Goal: Book appointment/travel/reservation

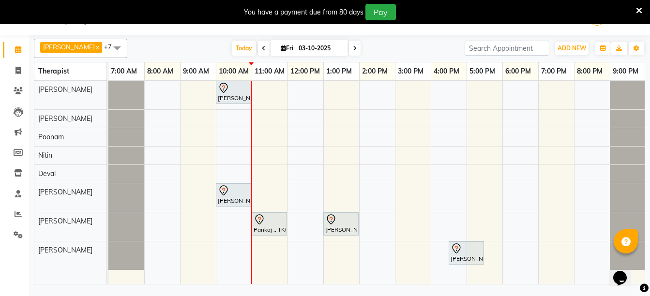
scroll to position [0, 1]
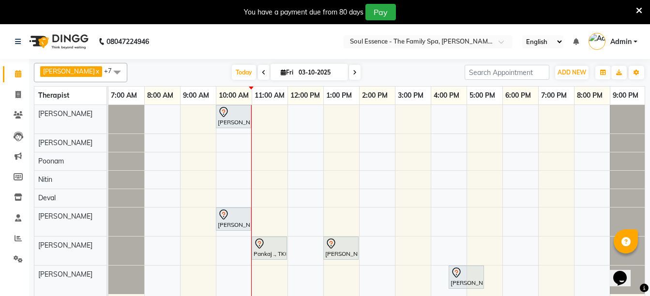
click at [307, 116] on div "[PERSON_NAME], TK04, 10:00 AM-11:00 AM, Swedish Massage With Sesame Oil 60 Min …" at bounding box center [376, 206] width 537 height 203
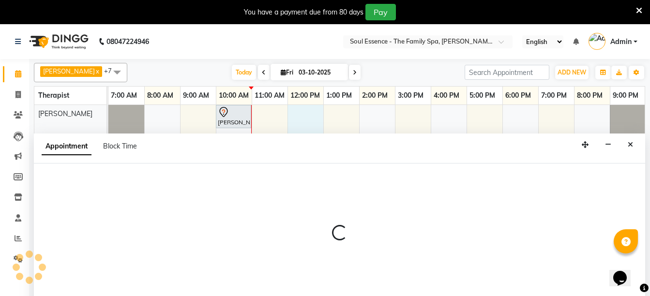
scroll to position [24, 0]
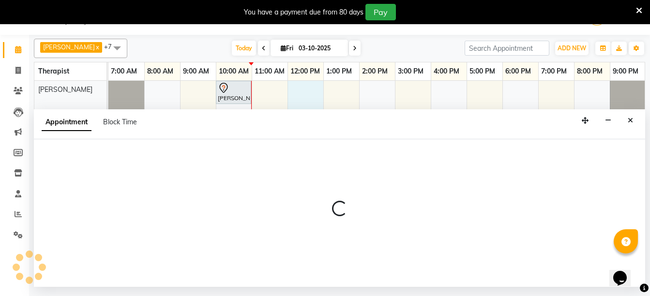
select select "64215"
select select "720"
select select "tentative"
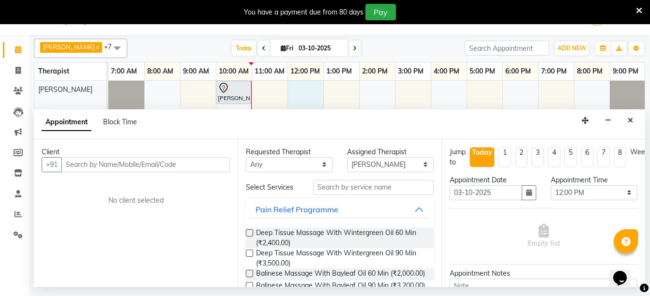
click at [628, 118] on icon "Close" at bounding box center [630, 120] width 5 height 7
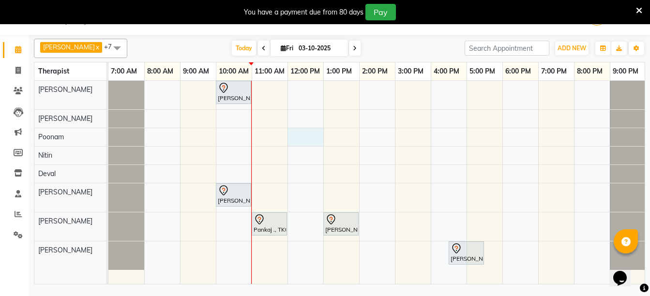
click at [299, 140] on div "Kartiki Umrani, TK04, 10:00 AM-11:00 AM, Swedish Massage With Sesame Oil 60 Min…" at bounding box center [376, 182] width 537 height 203
select select "45892"
select select "720"
select select "tentative"
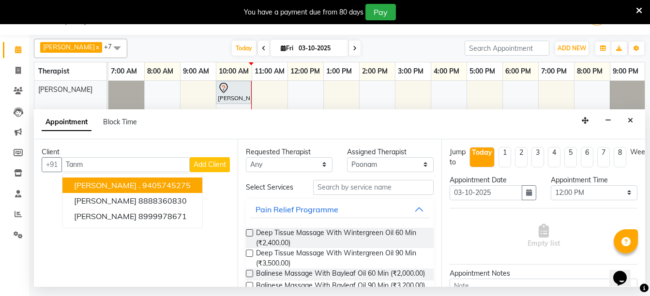
click at [101, 187] on span "Tanmayee ." at bounding box center [107, 186] width 66 height 10
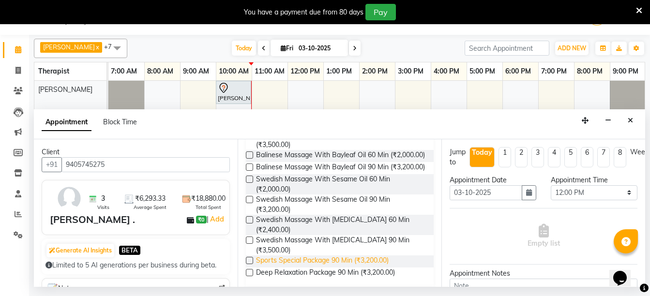
scroll to position [145, 0]
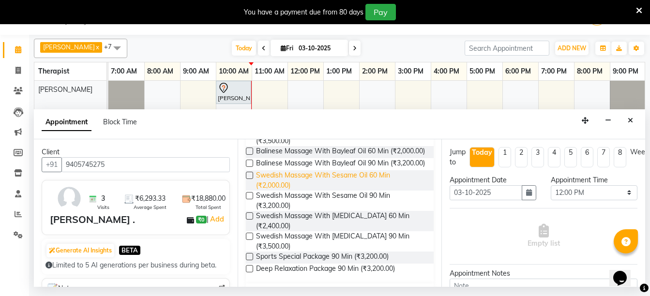
type input "9405745275"
click at [296, 191] on span "Swedish Massage With Sesame Oil 60 Min (₹2,000.00)" at bounding box center [341, 180] width 170 height 20
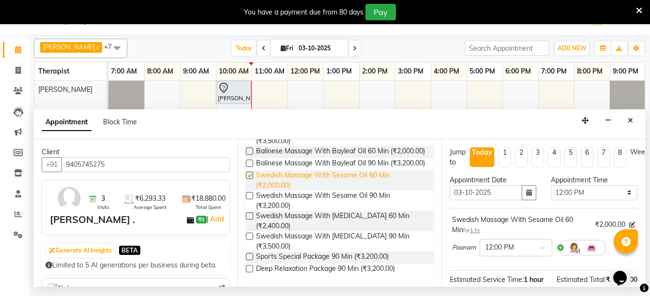
checkbox input "false"
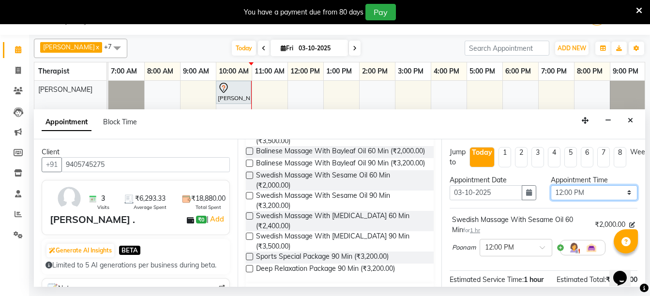
click at [623, 195] on select "Select 08:00 AM 08:15 AM 08:30 AM 08:45 AM 09:00 AM 09:15 AM 09:30 AM 09:45 AM …" at bounding box center [594, 192] width 87 height 15
select select "750"
click at [551, 185] on select "Select 08:00 AM 08:15 AM 08:30 AM 08:45 AM 09:00 AM 09:15 AM 09:30 AM 09:45 AM …" at bounding box center [594, 192] width 87 height 15
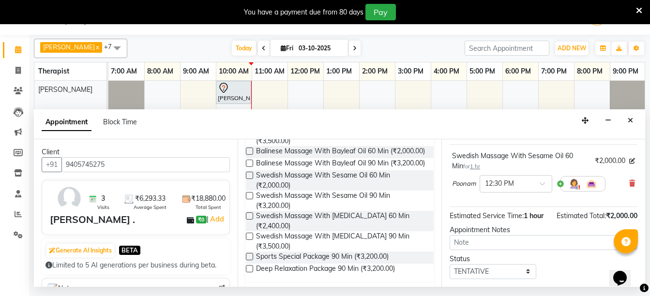
scroll to position [135, 0]
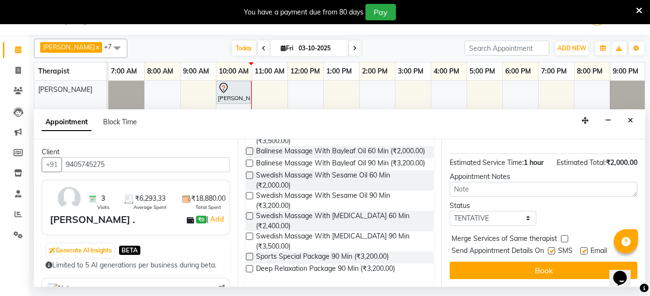
click at [550, 247] on label at bounding box center [551, 250] width 7 height 7
click at [550, 249] on input "checkbox" at bounding box center [551, 252] width 6 height 6
checkbox input "false"
click at [584, 247] on label at bounding box center [584, 250] width 7 height 7
click at [584, 249] on input "checkbox" at bounding box center [584, 252] width 6 height 6
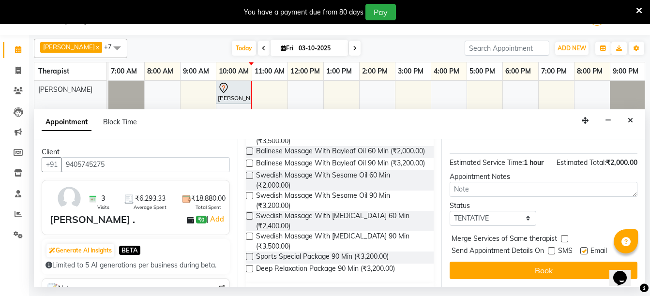
checkbox input "false"
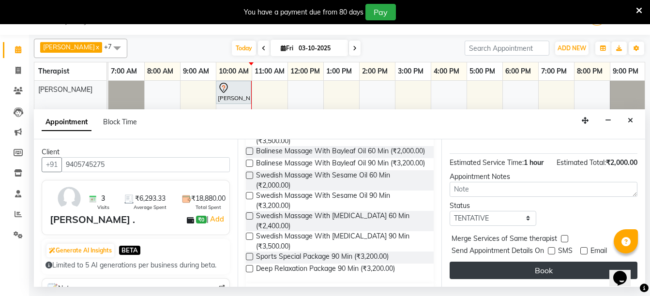
click at [523, 262] on button "Book" at bounding box center [544, 270] width 188 height 17
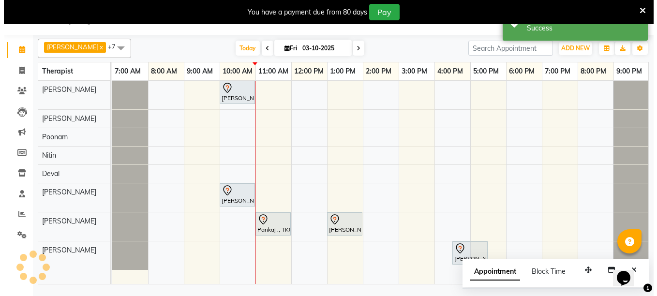
scroll to position [0, 0]
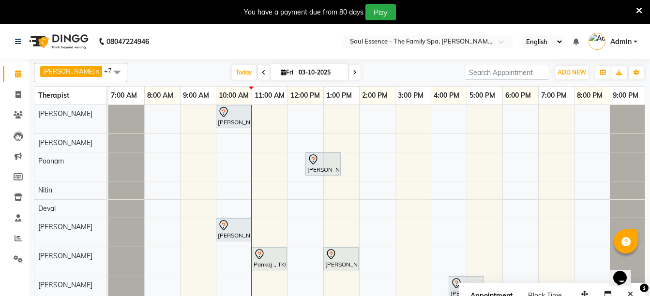
click at [641, 10] on icon at bounding box center [639, 10] width 6 height 9
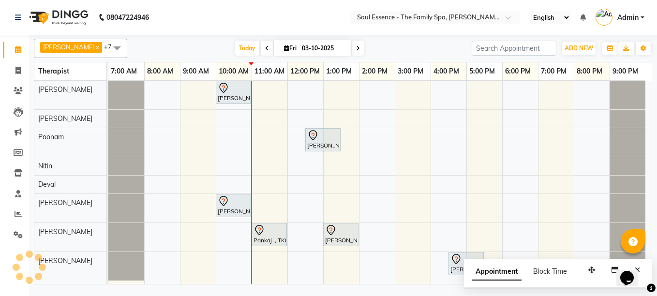
scroll to position [4, 0]
click at [341, 166] on div "Kartiki Umrani, TK04, 10:00 AM-11:00 AM, Swedish Massage With Sesame Oil 60 Min…" at bounding box center [380, 182] width 544 height 203
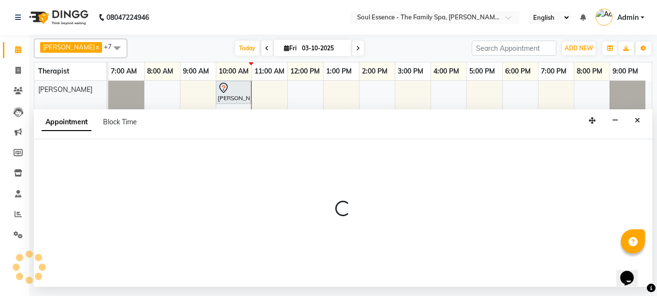
select select "70213"
select select "780"
select select "tentative"
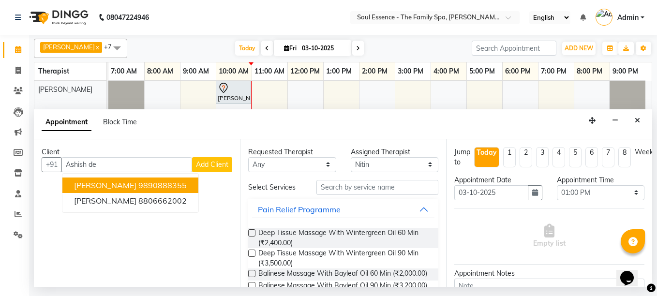
click at [110, 187] on span "Ashish Deshmukh" at bounding box center [105, 186] width 62 height 10
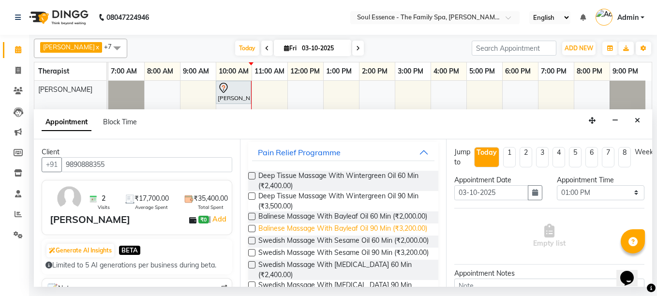
scroll to position [97, 0]
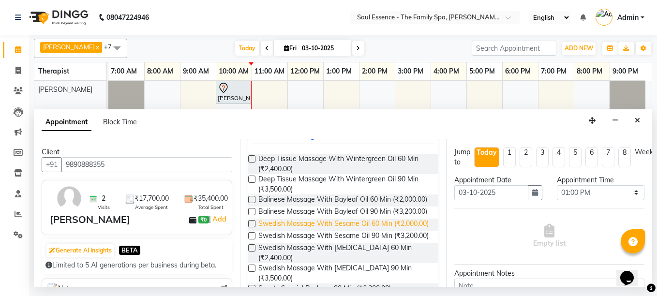
type input "9890888355"
click at [295, 231] on span "Swedish Massage With Sesame Oil 60 Min (₹2,000.00)" at bounding box center [344, 225] width 170 height 12
checkbox input "false"
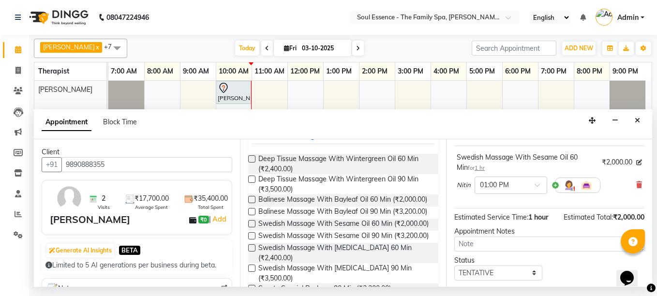
scroll to position [124, 0]
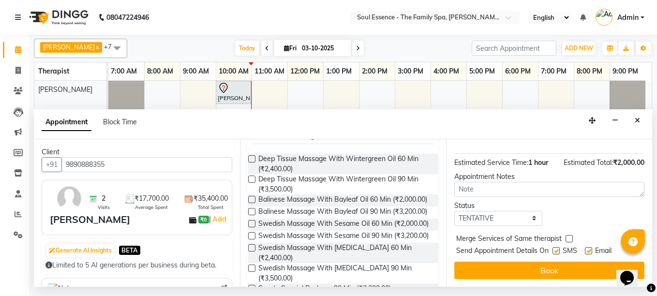
click at [555, 247] on label at bounding box center [556, 250] width 7 height 7
click at [555, 249] on input "checkbox" at bounding box center [556, 252] width 6 height 6
checkbox input "false"
click at [591, 247] on label at bounding box center [588, 250] width 7 height 7
click at [591, 249] on input "checkbox" at bounding box center [588, 252] width 6 height 6
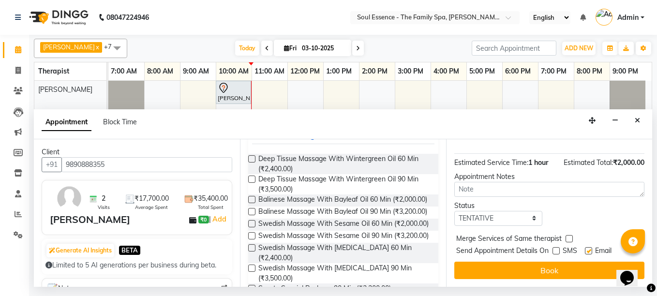
checkbox input "false"
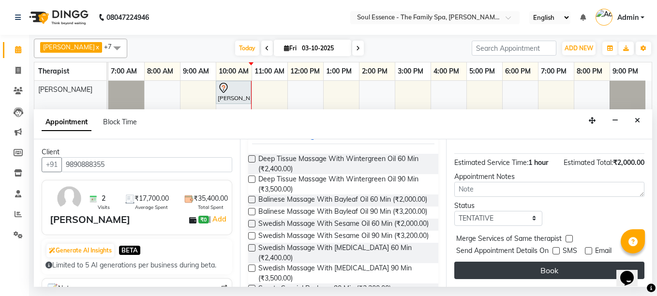
click at [536, 266] on button "Book" at bounding box center [550, 270] width 190 height 17
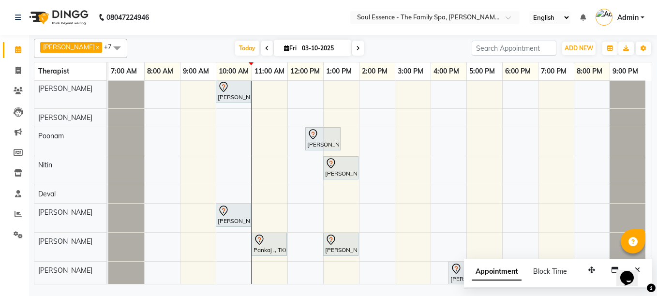
scroll to position [0, 0]
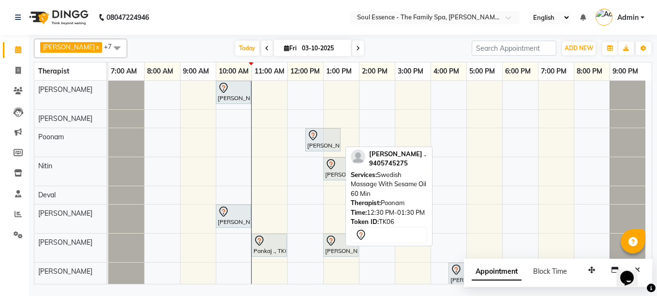
click at [315, 150] on link "Tanmayee ., TK06, 12:30 PM-01:30 PM, Swedish Massage With Sesame Oil 60 Min" at bounding box center [323, 139] width 35 height 23
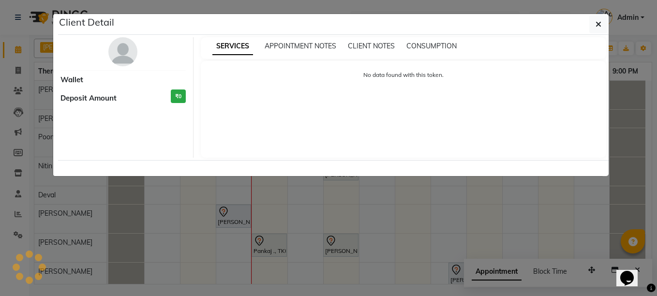
select select "7"
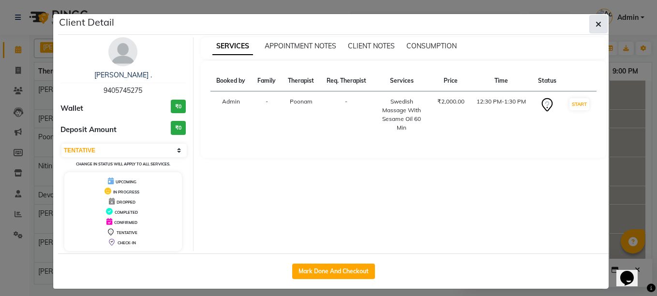
click at [596, 24] on icon "button" at bounding box center [599, 24] width 6 height 8
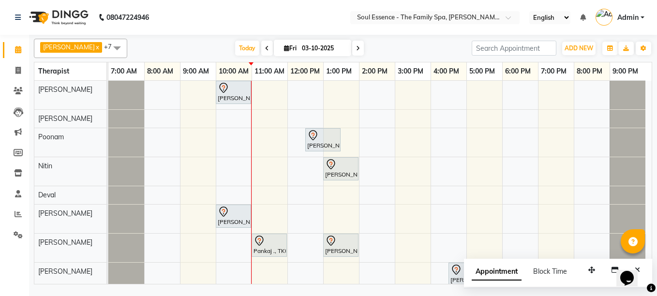
click at [356, 51] on icon at bounding box center [358, 49] width 4 height 6
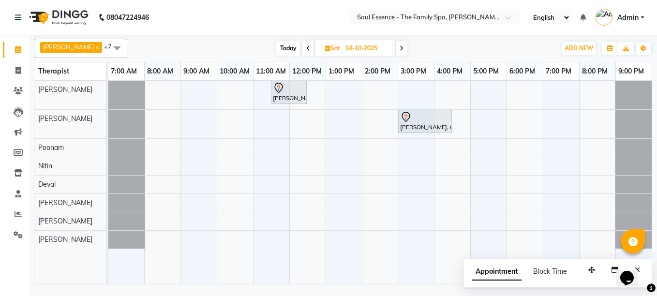
click at [276, 48] on span "Today" at bounding box center [288, 48] width 24 height 15
type input "03-10-2025"
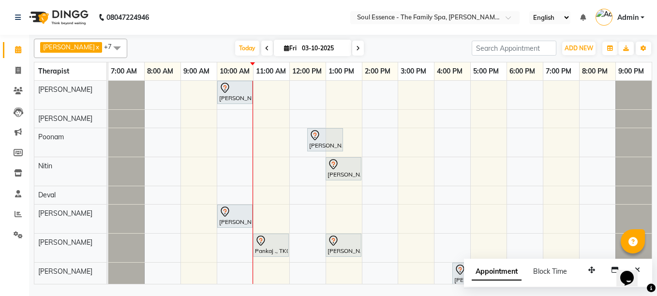
click at [378, 93] on div "Kartiki Umrani, TK04, 10:00 AM-11:00 AM, Swedish Massage With Sesame Oil 60 Min…" at bounding box center [380, 186] width 544 height 211
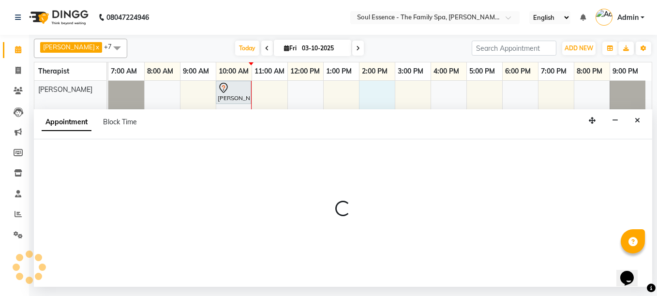
select select "64215"
select select "840"
select select "tentative"
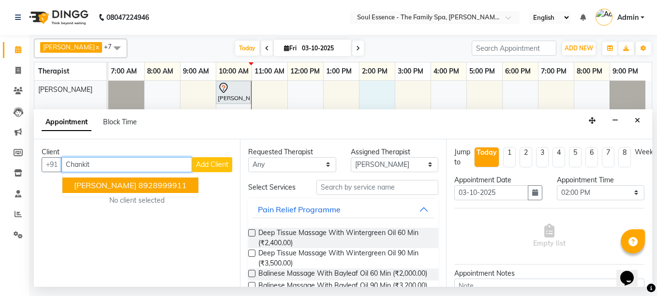
click at [123, 186] on span "Chankit Dhanuka" at bounding box center [105, 186] width 62 height 10
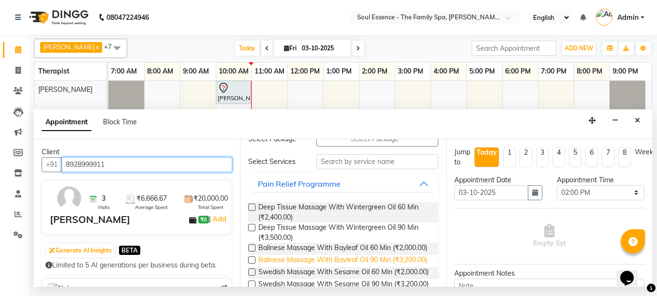
scroll to position [145, 0]
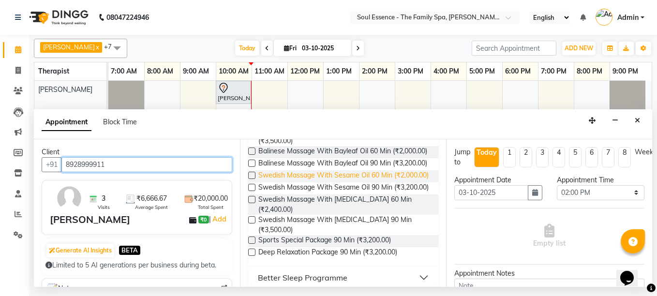
type input "8928999911"
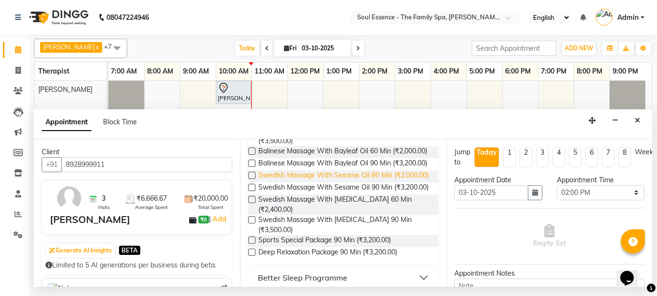
click at [291, 183] on span "Swedish Massage With Sesame Oil 60 Min (₹2,000.00)" at bounding box center [344, 176] width 170 height 12
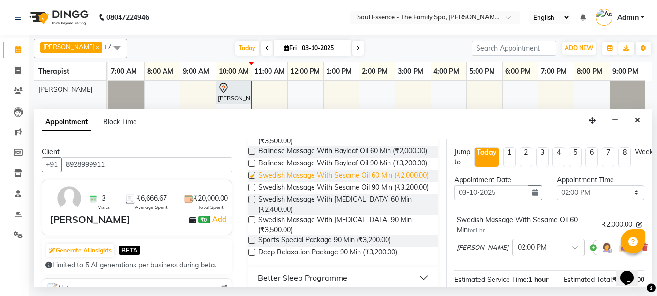
checkbox input "false"
click at [593, 191] on select "Select 08:00 AM 08:15 AM 08:30 AM 08:45 AM 09:00 AM 09:15 AM 09:30 AM 09:45 AM …" at bounding box center [601, 192] width 88 height 15
select select "870"
click at [557, 185] on select "Select 08:00 AM 08:15 AM 08:30 AM 08:45 AM 09:00 AM 09:15 AM 09:30 AM 09:45 AM …" at bounding box center [601, 192] width 88 height 15
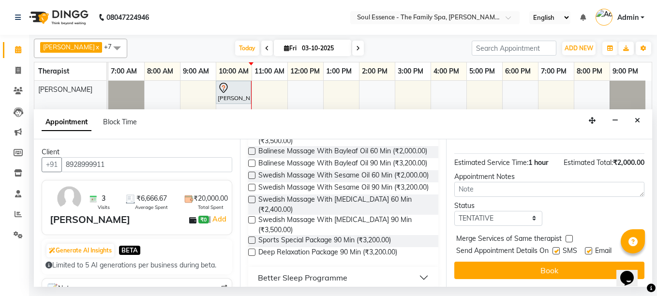
scroll to position [124, 0]
click at [559, 247] on label at bounding box center [556, 250] width 7 height 7
click at [559, 249] on input "checkbox" at bounding box center [556, 252] width 6 height 6
checkbox input "false"
click at [587, 247] on label at bounding box center [588, 250] width 7 height 7
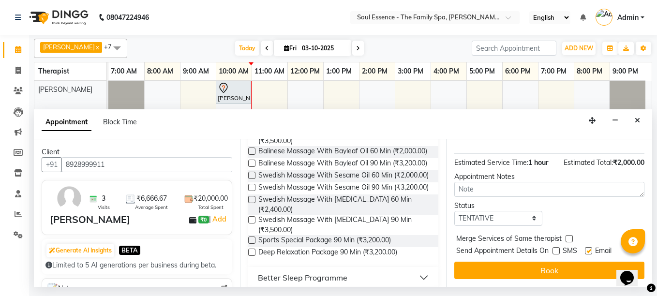
click at [587, 249] on input "checkbox" at bounding box center [588, 252] width 6 height 6
checkbox input "false"
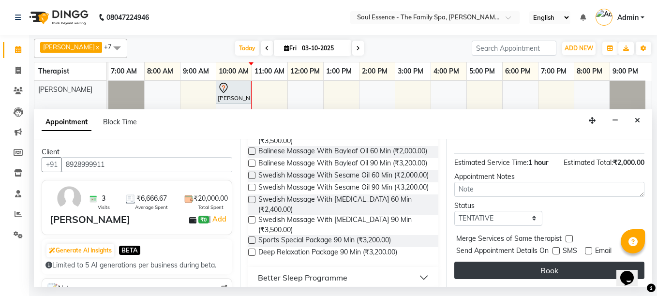
click at [517, 266] on button "Book" at bounding box center [550, 270] width 190 height 17
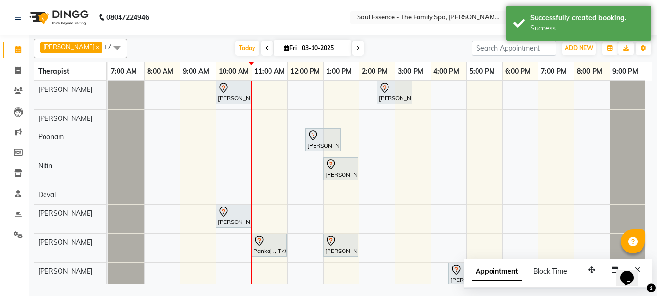
click at [390, 42] on div "Today Fri 03-10-2025" at bounding box center [299, 48] width 335 height 15
